Goal: Transaction & Acquisition: Purchase product/service

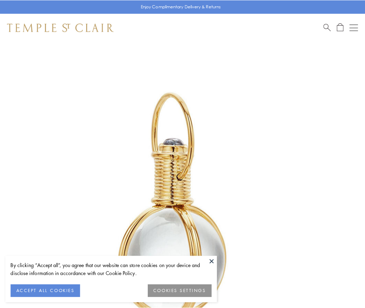
scroll to position [181, 0]
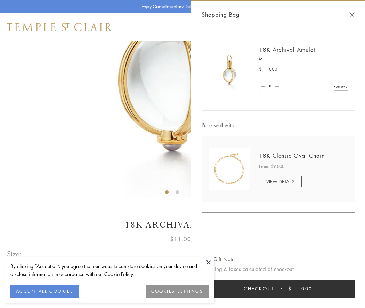
click at [278, 289] on button "Checkout $11,000" at bounding box center [277, 289] width 153 height 18
